Goal: Task Accomplishment & Management: Use online tool/utility

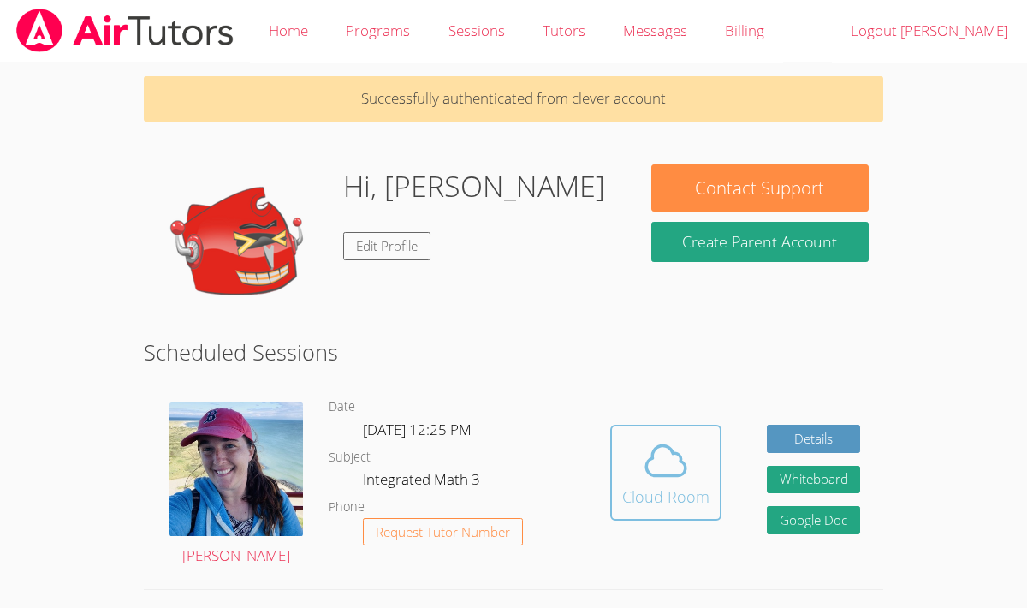
click at [659, 463] on icon at bounding box center [666, 461] width 48 height 48
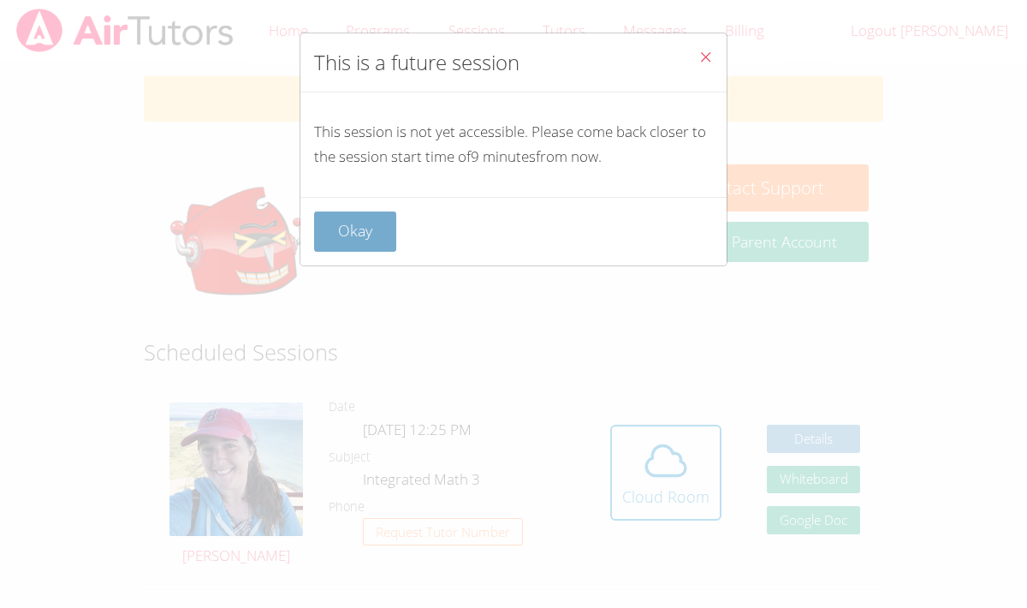
click at [366, 233] on button "Okay" at bounding box center [355, 231] width 82 height 40
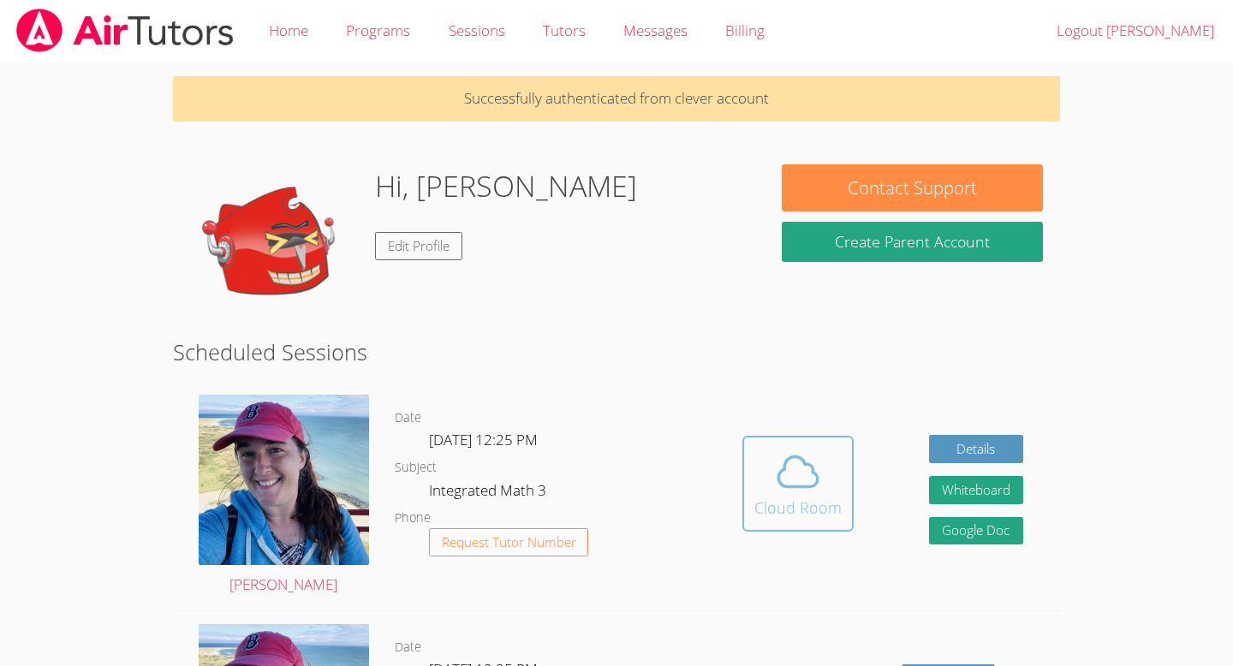
click at [803, 523] on button "Cloud Room" at bounding box center [797, 484] width 111 height 96
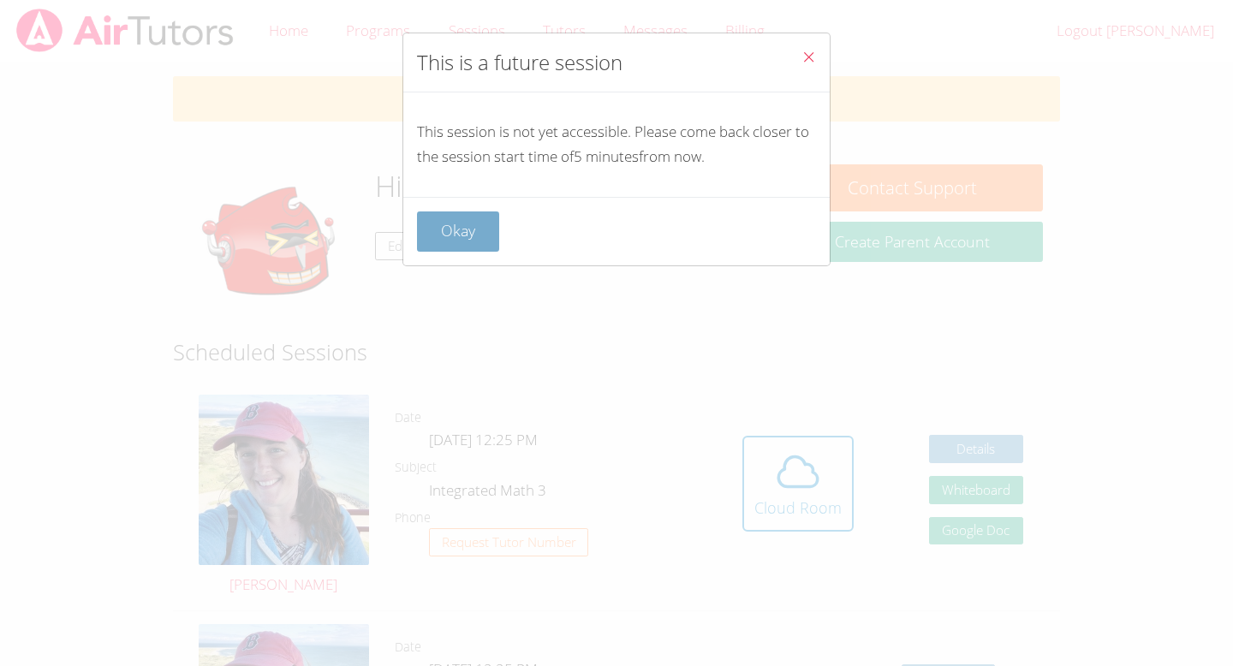
click at [454, 224] on button "Okay" at bounding box center [458, 231] width 82 height 40
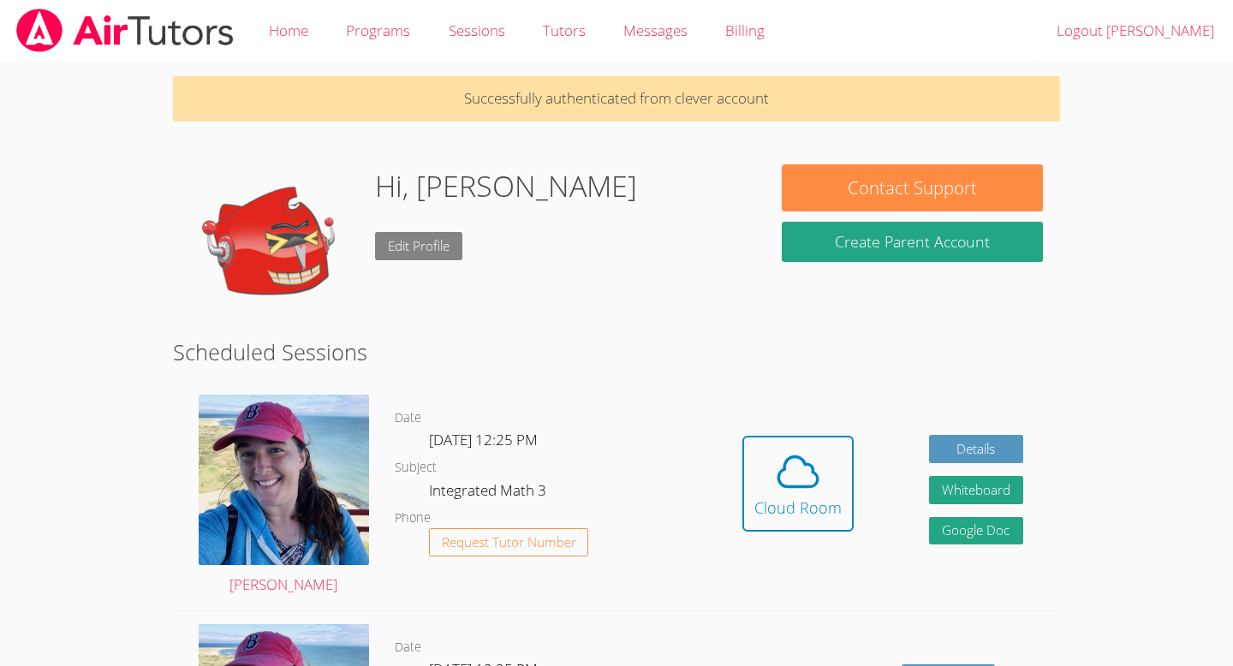
click at [422, 244] on link "Edit Profile" at bounding box center [418, 246] width 87 height 28
click at [831, 489] on span at bounding box center [797, 472] width 87 height 48
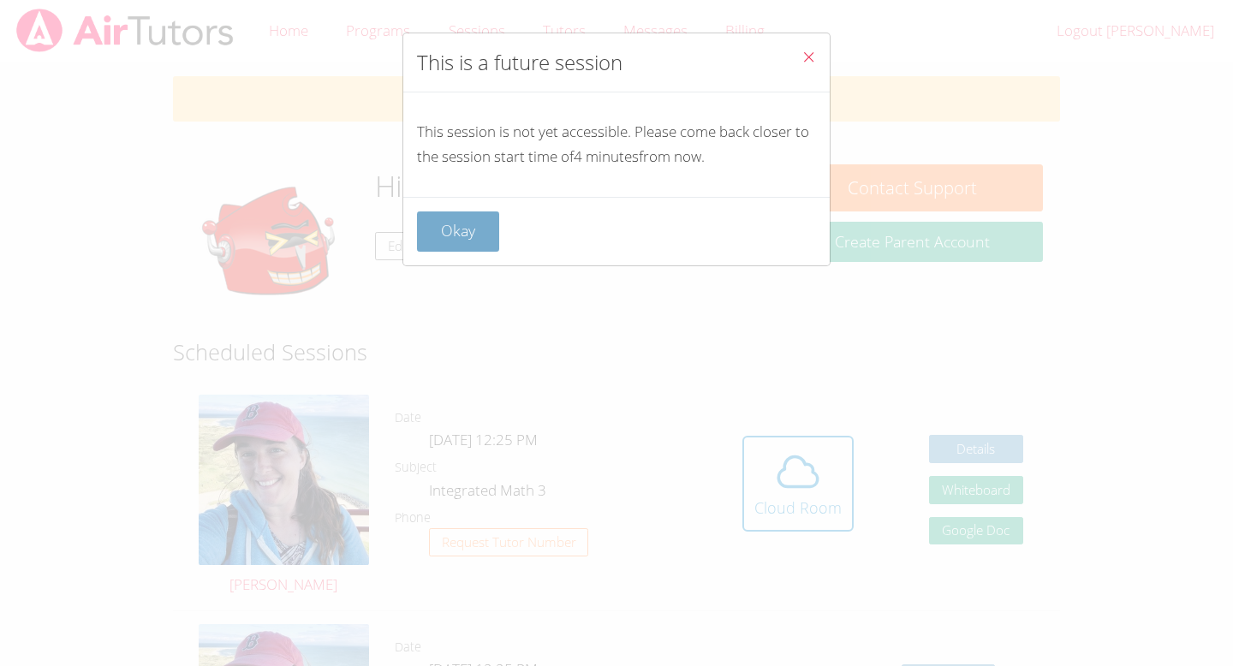
click at [455, 232] on button "Okay" at bounding box center [458, 231] width 82 height 40
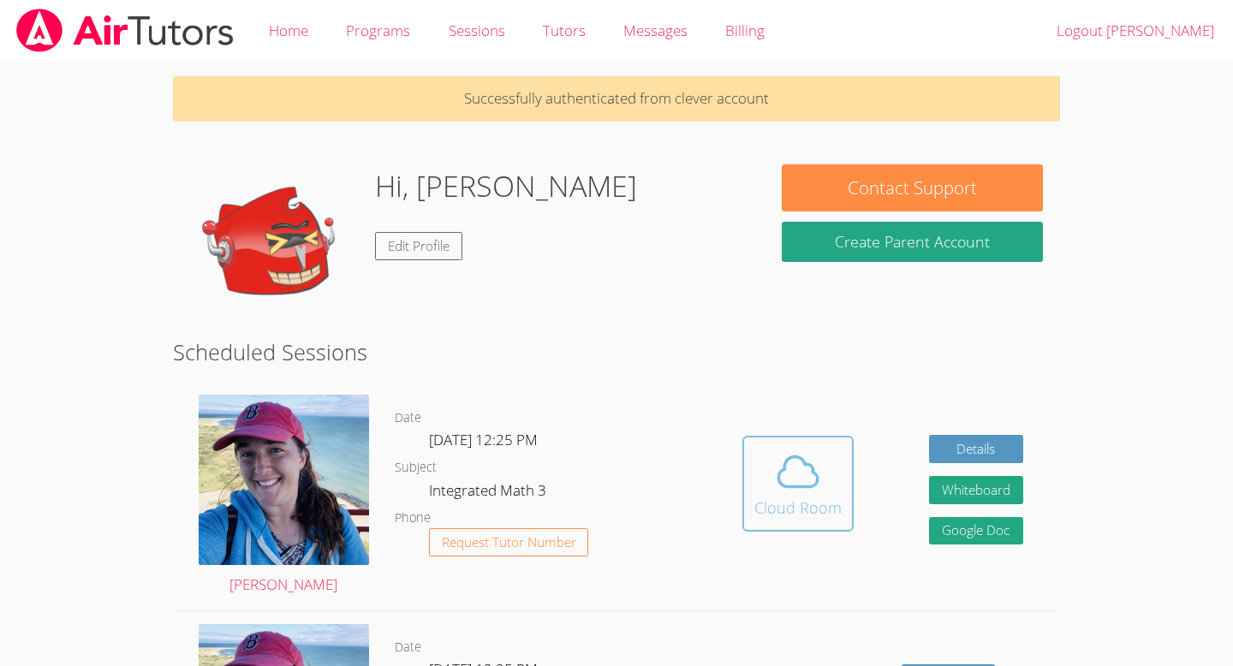
click at [786, 520] on button "Cloud Room" at bounding box center [797, 484] width 111 height 96
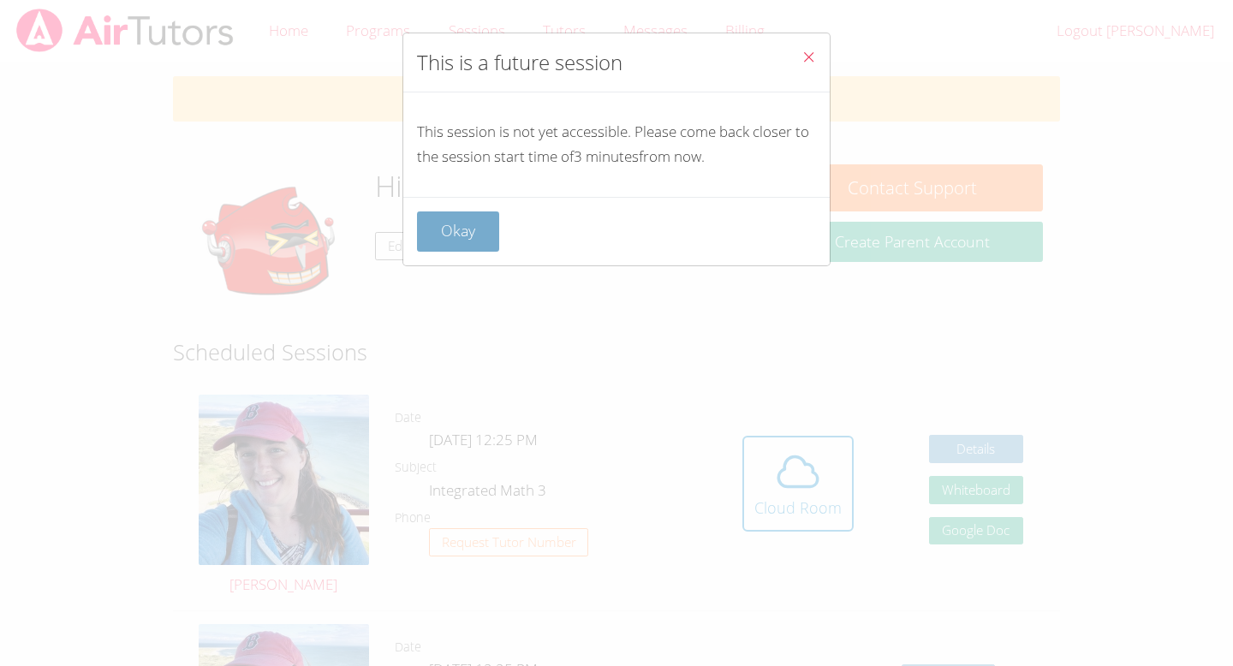
click at [487, 222] on button "Okay" at bounding box center [458, 231] width 82 height 40
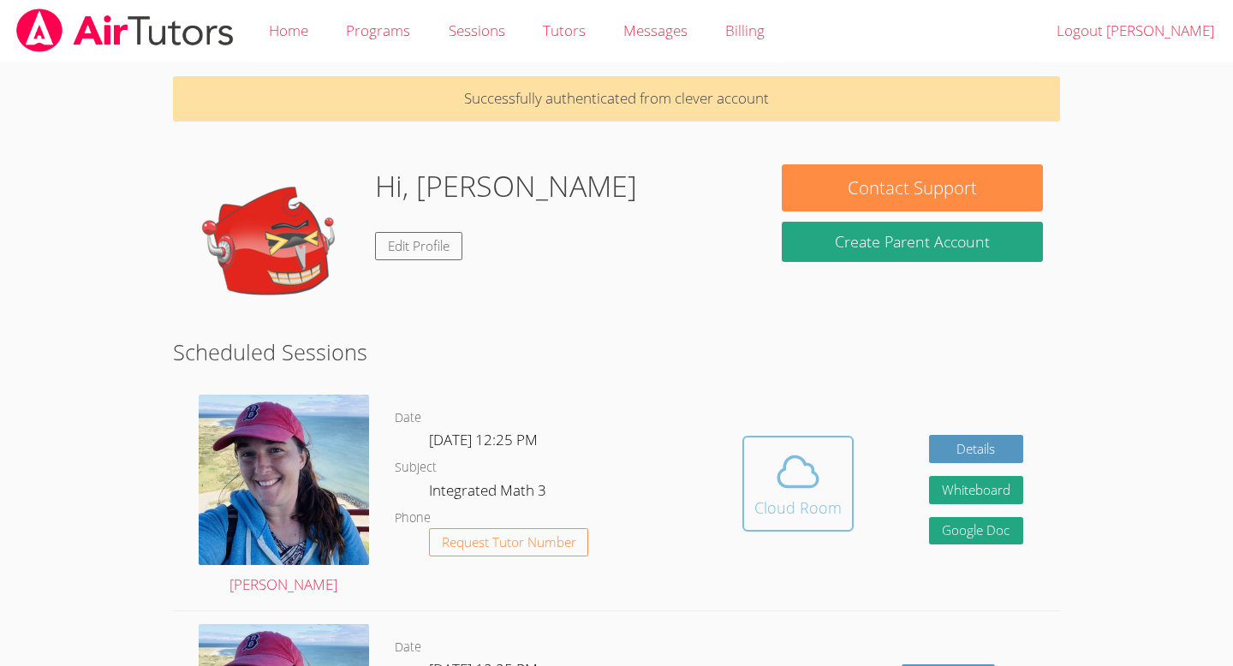
click at [786, 485] on icon at bounding box center [798, 471] width 39 height 30
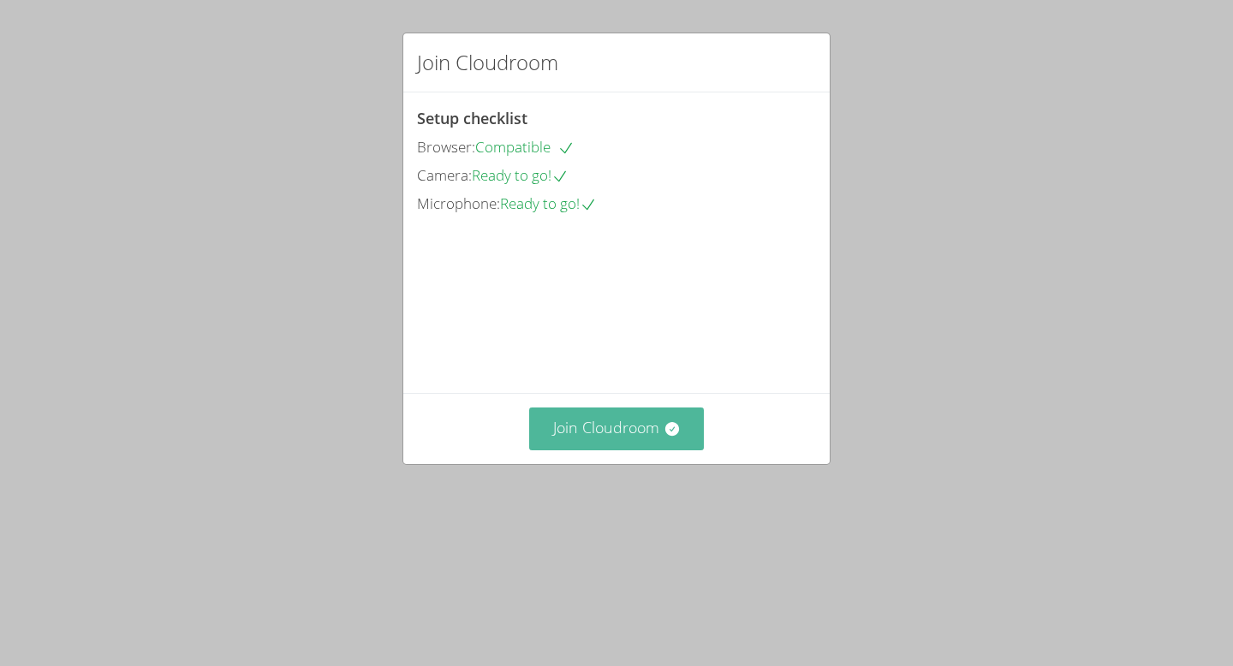
click at [621, 449] on button "Join Cloudroom" at bounding box center [616, 428] width 175 height 42
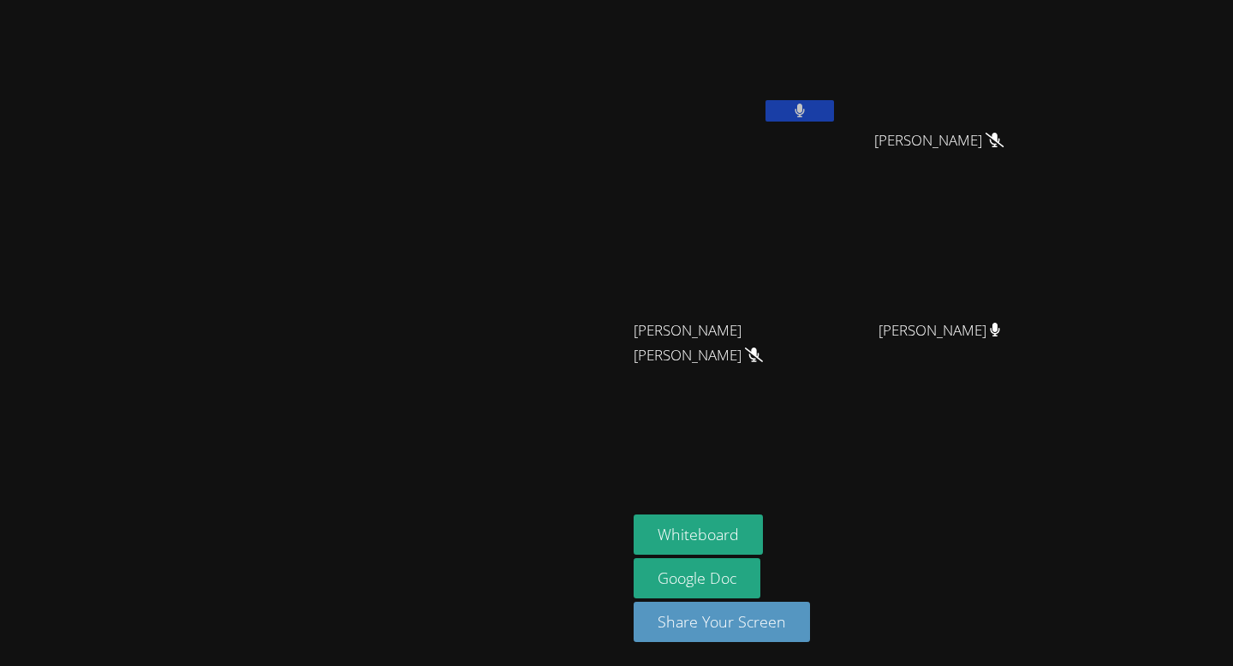
click at [805, 115] on icon at bounding box center [799, 111] width 10 height 15
click at [808, 115] on icon at bounding box center [799, 111] width 18 height 15
click at [806, 104] on icon at bounding box center [799, 111] width 11 height 15
click at [808, 104] on icon at bounding box center [799, 111] width 18 height 15
click at [834, 118] on button at bounding box center [799, 110] width 68 height 21
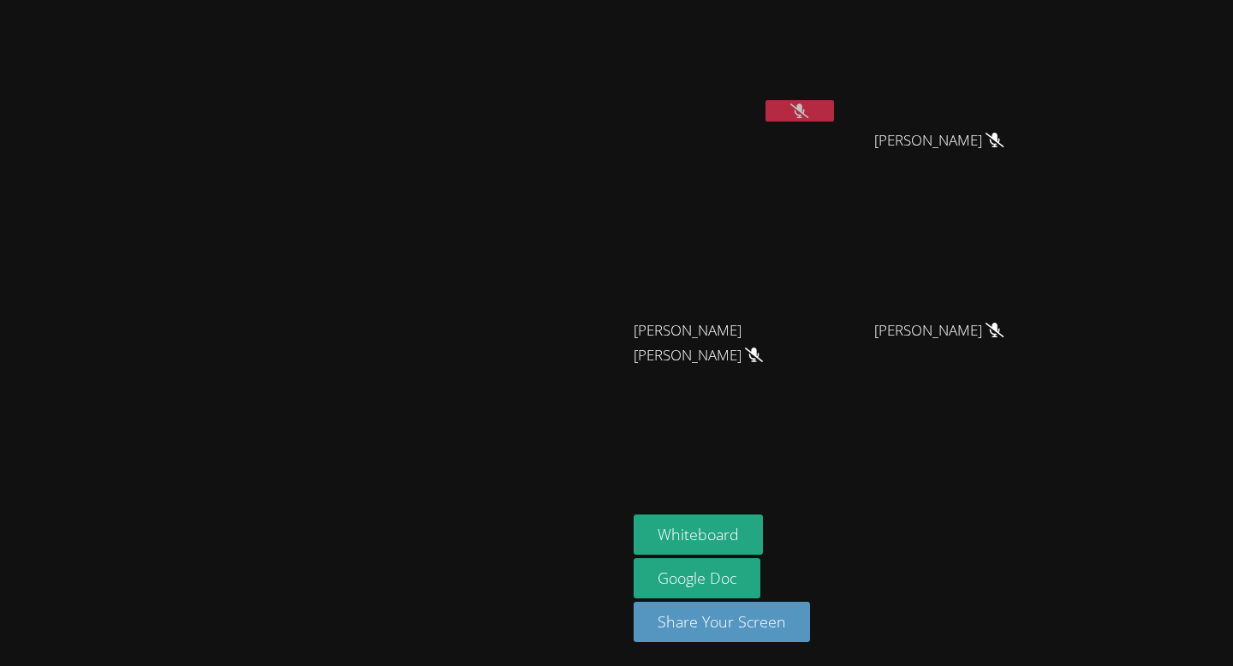
click at [808, 110] on icon at bounding box center [799, 111] width 18 height 15
click at [834, 110] on button at bounding box center [799, 110] width 68 height 21
click at [834, 108] on button at bounding box center [799, 110] width 68 height 21
click at [834, 116] on button at bounding box center [799, 110] width 68 height 21
click at [808, 110] on icon at bounding box center [799, 111] width 18 height 15
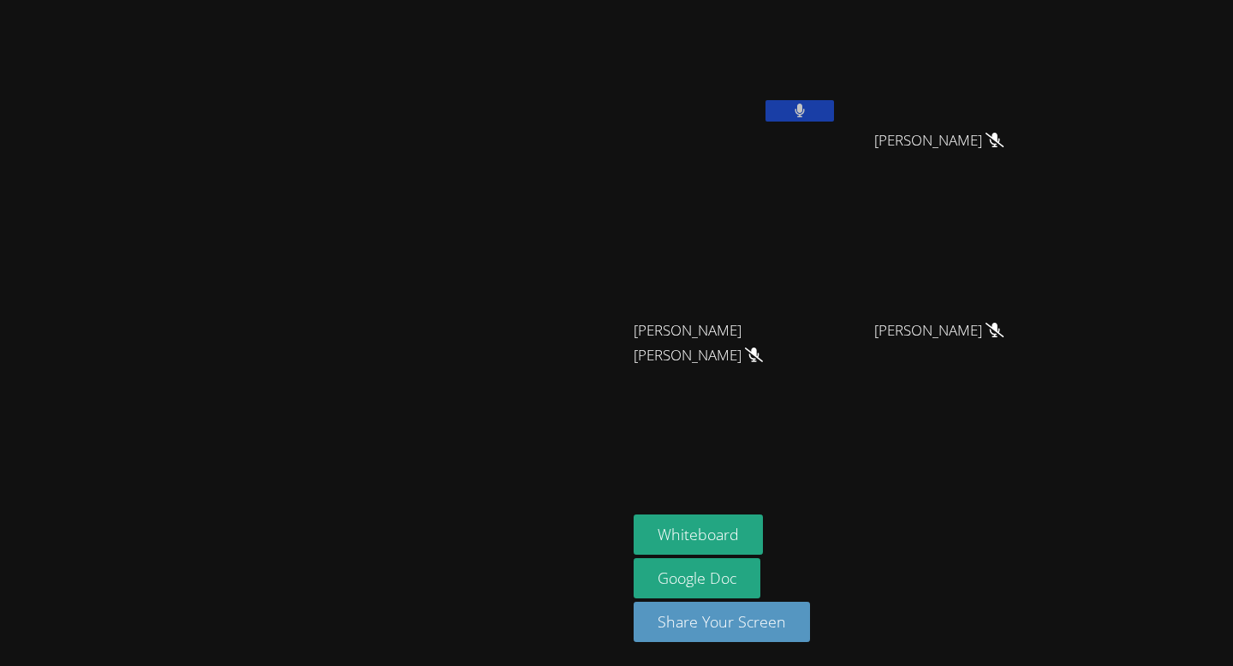
click at [834, 110] on button at bounding box center [799, 110] width 68 height 21
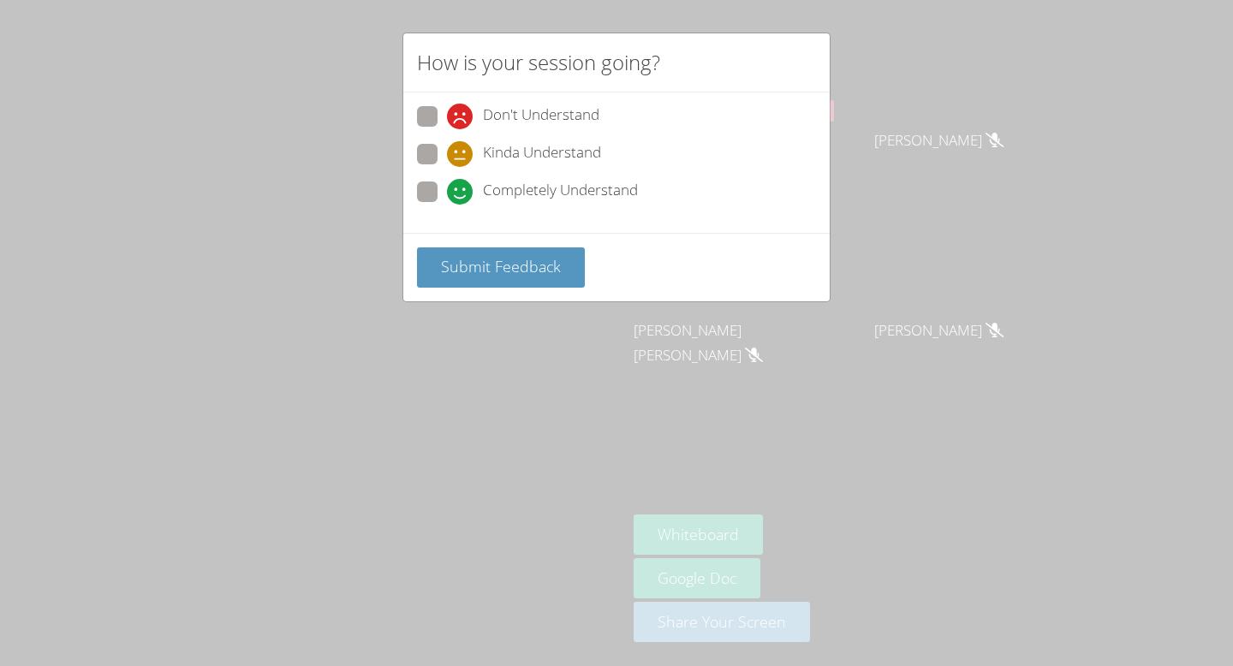
click at [544, 188] on span "Completely Understand" at bounding box center [560, 192] width 155 height 26
click at [461, 188] on input "Completely Understand" at bounding box center [454, 188] width 15 height 15
radio input "true"
click at [537, 249] on button "Submit Feedback" at bounding box center [501, 267] width 168 height 40
